Goal: Transaction & Acquisition: Purchase product/service

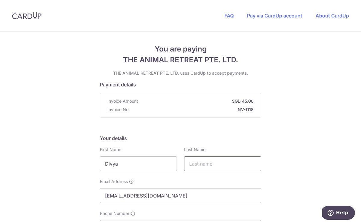
click at [206, 164] on input "text" at bounding box center [222, 163] width 77 height 15
type input "A"
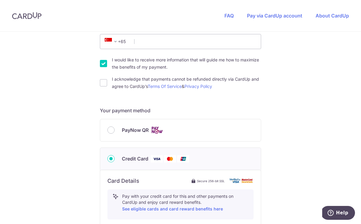
scroll to position [186, 0]
type input "Mohan"
click at [162, 46] on input "Phone Number" at bounding box center [180, 41] width 161 height 15
type input "91507079"
click at [102, 63] on input "I would like to receive more information that will guide me how to maximize the…" at bounding box center [103, 63] width 7 height 7
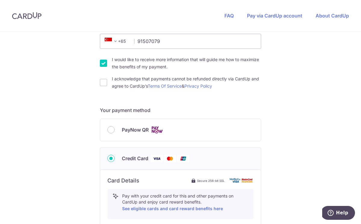
checkbox input "false"
click at [105, 83] on input "I acknowledge that payments cannot be refunded directly via CardUp and agree to…" at bounding box center [103, 82] width 7 height 7
checkbox input "true"
click at [113, 132] on input "PayNow QR" at bounding box center [111, 129] width 7 height 7
radio input "true"
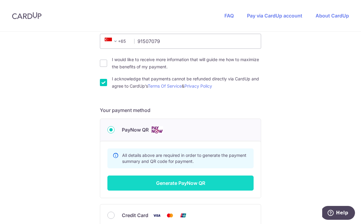
click at [164, 183] on button "Generate PayNow QR" at bounding box center [181, 183] width 146 height 15
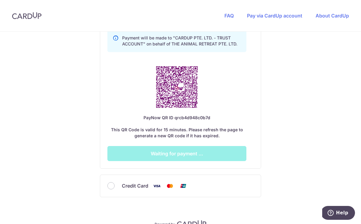
scroll to position [354, 0]
